Goal: Information Seeking & Learning: Learn about a topic

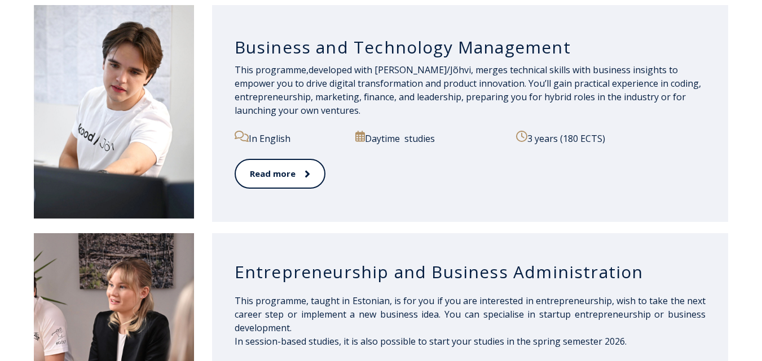
scroll to position [1071, 0]
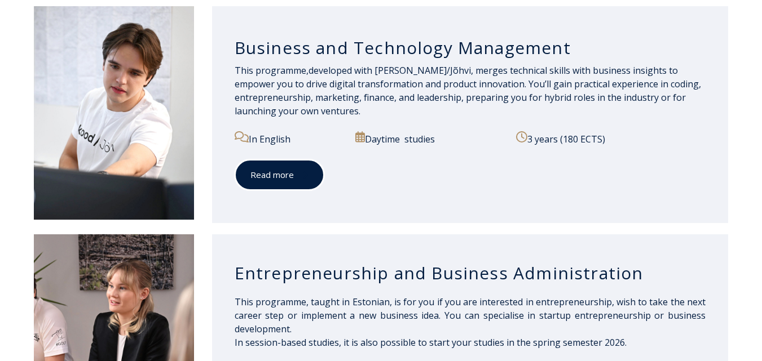
click at [269, 175] on link "Read more" at bounding box center [280, 175] width 90 height 31
